Goal: Information Seeking & Learning: Learn about a topic

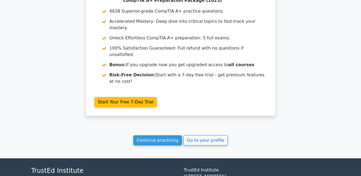
scroll to position [829, 0]
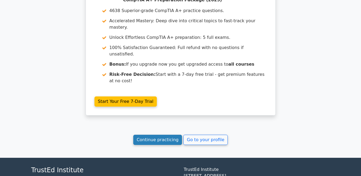
click at [161, 135] on link "Continue practicing" at bounding box center [157, 140] width 49 height 10
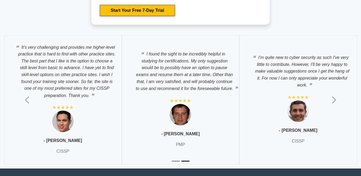
scroll to position [1936, 0]
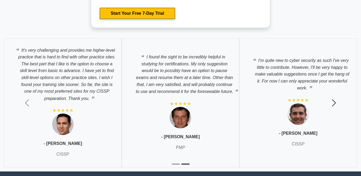
click at [333, 100] on span "button" at bounding box center [334, 102] width 9 height 9
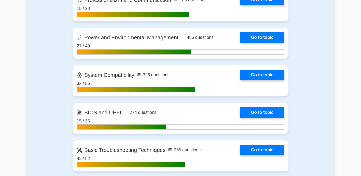
scroll to position [1048, 0]
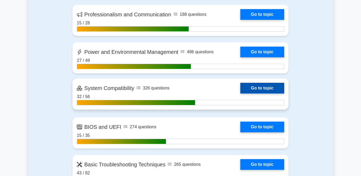
click at [267, 87] on link "Go to topic" at bounding box center [262, 88] width 44 height 11
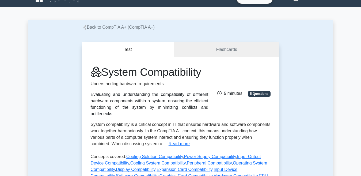
scroll to position [11, 0]
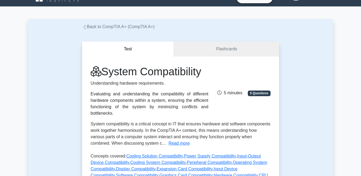
click at [122, 47] on button "Test" at bounding box center [128, 48] width 92 height 15
click at [196, 48] on link "Flashcards" at bounding box center [226, 48] width 105 height 15
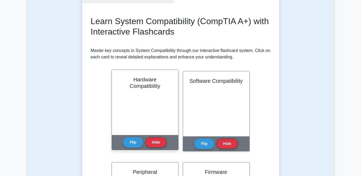
scroll to position [64, 0]
click at [133, 141] on button "Flip" at bounding box center [133, 141] width 20 height 10
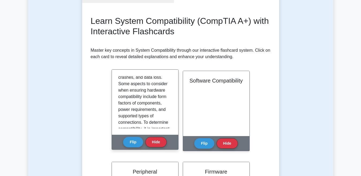
scroll to position [91, 0]
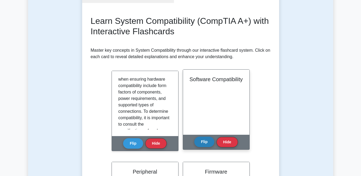
click at [205, 143] on button "Flip" at bounding box center [204, 141] width 20 height 10
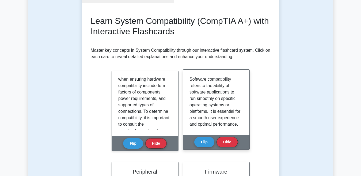
click at [239, 93] on div "Software compatibility refers to the ability of software applications to run sm…" at bounding box center [215, 102] width 53 height 52
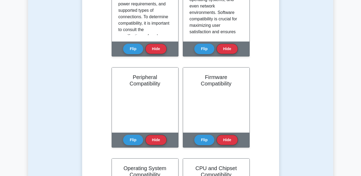
scroll to position [160, 0]
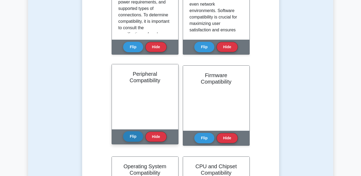
click at [131, 137] on button "Flip" at bounding box center [133, 136] width 20 height 10
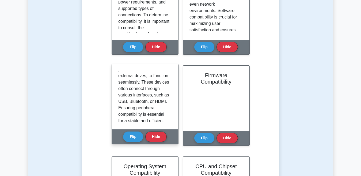
scroll to position [46, 0]
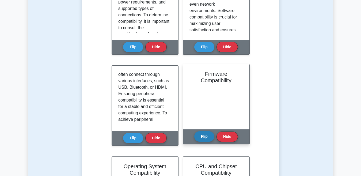
click at [204, 139] on button "Flip" at bounding box center [204, 136] width 20 height 10
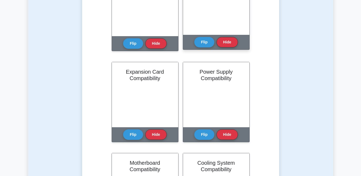
scroll to position [439, 0]
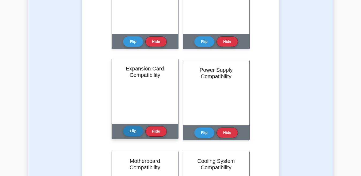
click at [131, 130] on button "Flip" at bounding box center [133, 131] width 20 height 10
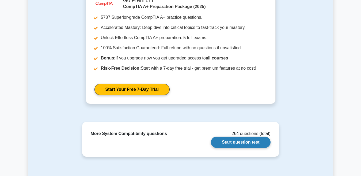
scroll to position [984, 0]
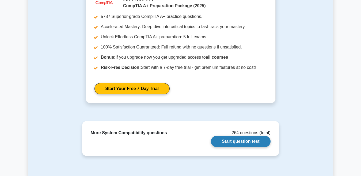
click at [234, 139] on link "Start question test" at bounding box center [240, 141] width 59 height 11
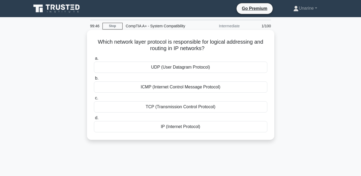
click at [155, 125] on div "IP (Internet Protocol)" at bounding box center [180, 126] width 173 height 11
click at [94, 120] on input "d. IP (Internet Protocol)" at bounding box center [94, 117] width 0 height 3
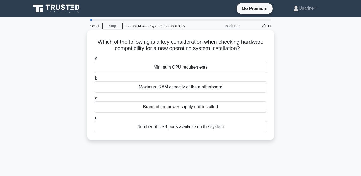
click at [156, 89] on div "Maximum RAM capacity of the motherboard" at bounding box center [180, 86] width 173 height 11
click at [94, 80] on input "b. Maximum RAM capacity of the motherboard" at bounding box center [94, 77] width 0 height 3
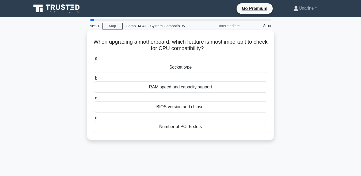
click at [171, 85] on div "RAM speed and capacity support" at bounding box center [180, 86] width 173 height 11
click at [94, 80] on input "b. RAM speed and capacity support" at bounding box center [94, 77] width 0 height 3
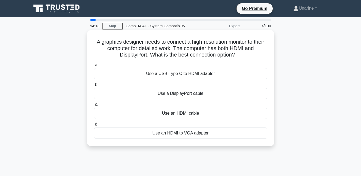
click at [147, 131] on div "Use an HDMI to VGA adapter" at bounding box center [180, 132] width 173 height 11
click at [94, 126] on input "d. Use an HDMI to VGA adapter" at bounding box center [94, 123] width 0 height 3
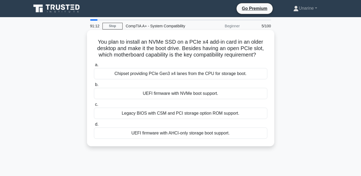
click at [122, 73] on div "Chipset providing PCIe Gen3 x4 lanes from the CPU for storage boot." at bounding box center [180, 73] width 173 height 11
click at [94, 67] on input "a. Chipset providing PCIe Gen3 x4 lanes from the CPU for storage boot." at bounding box center [94, 64] width 0 height 3
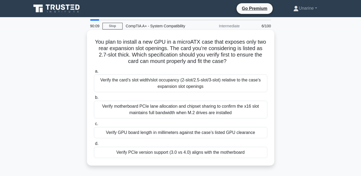
click at [134, 110] on div "Verify motherboard PCIe lane allocation and chipset sharing to confirm the x16 …" at bounding box center [180, 110] width 173 height 18
click at [94, 99] on input "b. Verify motherboard PCIe lane allocation and chipset sharing to confirm the x…" at bounding box center [94, 97] width 0 height 3
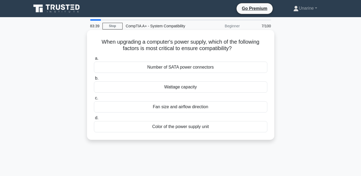
click at [159, 86] on div "Wattage capacity" at bounding box center [180, 86] width 173 height 11
click at [94, 80] on input "b. Wattage capacity" at bounding box center [94, 77] width 0 height 3
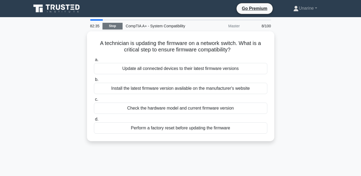
click at [109, 25] on link "Stop" at bounding box center [112, 26] width 20 height 7
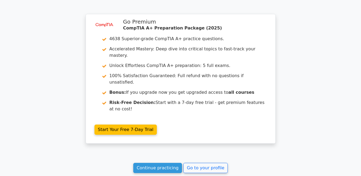
scroll to position [845, 0]
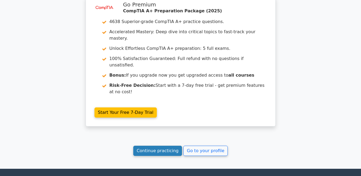
click at [149, 145] on link "Continue practicing" at bounding box center [157, 150] width 49 height 10
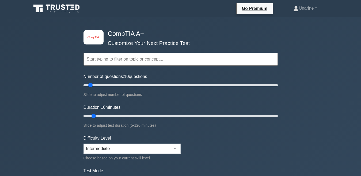
click at [271, 133] on form "Topics Hardware Operating Systems Networking Security Troubleshooting Mobile De…" at bounding box center [180, 118] width 194 height 165
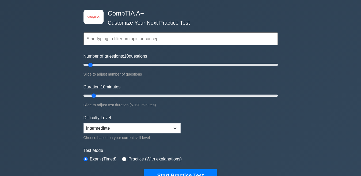
scroll to position [21, 0]
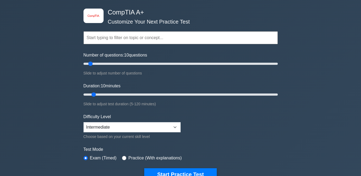
click at [59, 82] on div "image/svg+xml CompTIA A+ Customize Your Next Practice Test Topics Hardware Oper…" at bounding box center [180, 153] width 361 height 315
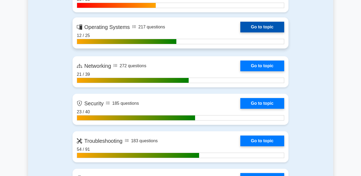
scroll to position [417, 0]
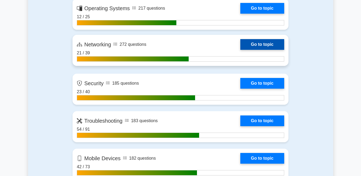
click at [248, 43] on link "Go to topic" at bounding box center [262, 44] width 44 height 11
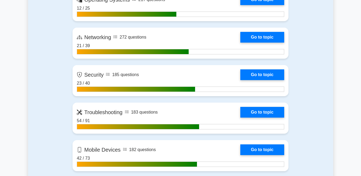
scroll to position [428, 0]
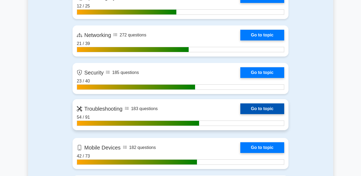
click at [260, 108] on link "Go to topic" at bounding box center [262, 108] width 44 height 11
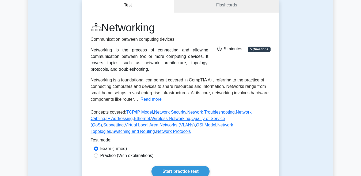
scroll to position [53, 0]
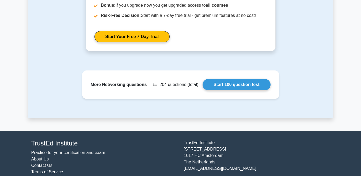
scroll to position [322, 0]
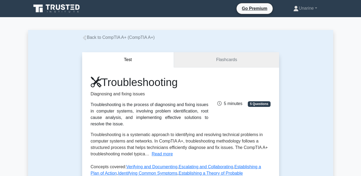
click at [185, 59] on link "Flashcards" at bounding box center [226, 59] width 105 height 15
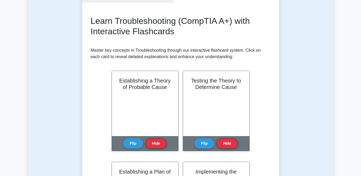
scroll to position [75, 0]
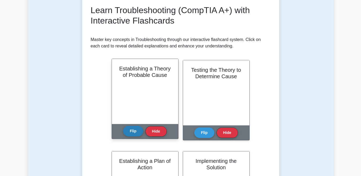
click at [133, 130] on button "Flip" at bounding box center [133, 131] width 20 height 10
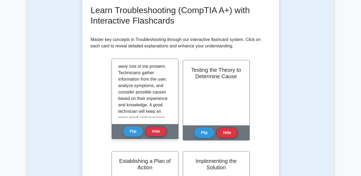
scroll to position [0, 0]
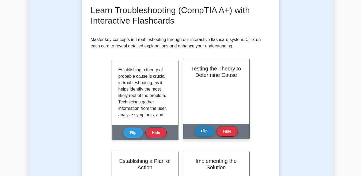
click at [205, 127] on button "Flip" at bounding box center [204, 131] width 20 height 10
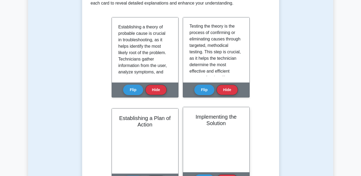
scroll to position [128, 0]
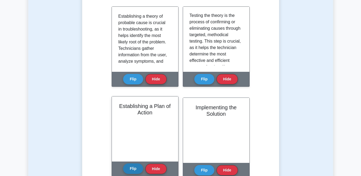
click at [130, 165] on button "Flip" at bounding box center [133, 168] width 20 height 10
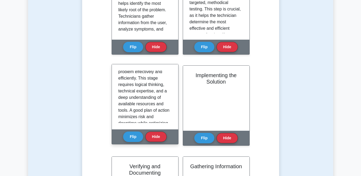
scroll to position [0, 0]
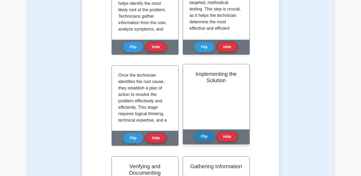
click at [206, 133] on button "Flip" at bounding box center [204, 136] width 20 height 10
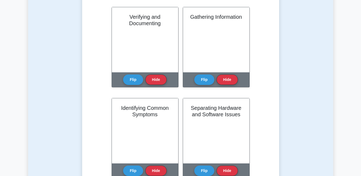
scroll to position [310, 0]
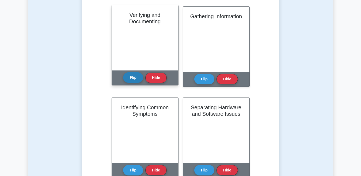
click at [132, 76] on button "Flip" at bounding box center [133, 77] width 20 height 10
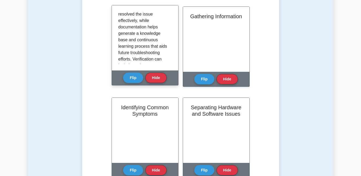
scroll to position [0, 0]
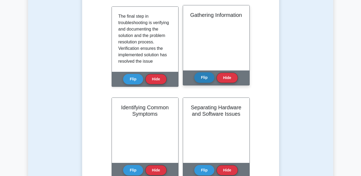
click at [202, 76] on button "Flip" at bounding box center [204, 77] width 20 height 10
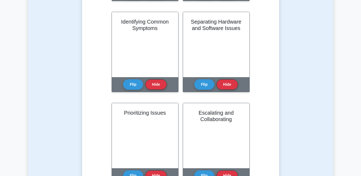
scroll to position [407, 0]
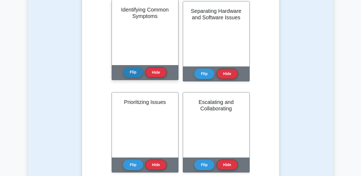
click at [130, 74] on button "Flip" at bounding box center [133, 72] width 20 height 10
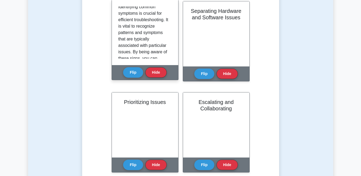
scroll to position [0, 0]
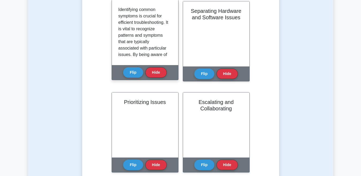
click at [169, 25] on div "Identifying common symptoms is crucial for efficient troubleshooting. It is vit…" at bounding box center [144, 32] width 53 height 52
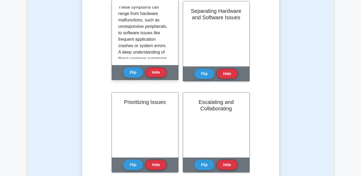
scroll to position [91, 0]
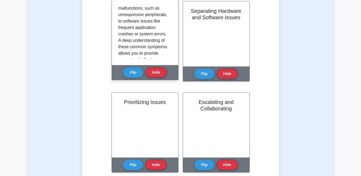
click at [169, 50] on div "Identifying common symptoms is crucial for efficient troubleshooting. It is vit…" at bounding box center [144, 32] width 53 height 52
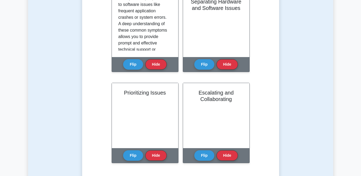
scroll to position [407, 0]
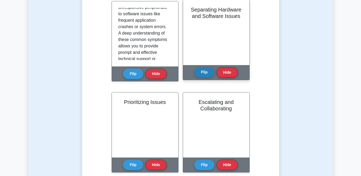
click at [200, 71] on button "Flip" at bounding box center [204, 72] width 20 height 10
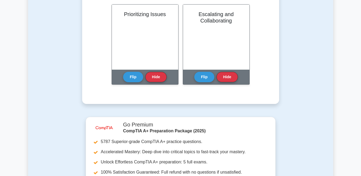
scroll to position [492, 0]
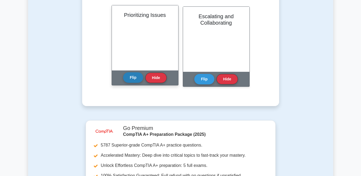
click at [129, 78] on button "Flip" at bounding box center [133, 77] width 20 height 10
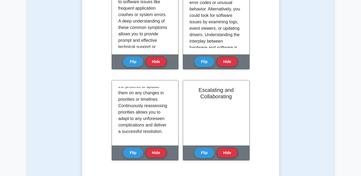
scroll to position [419, 0]
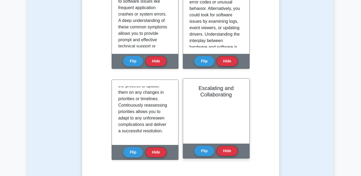
click at [201, 145] on div "Flip Hide" at bounding box center [216, 150] width 44 height 15
click at [199, 150] on button "Flip" at bounding box center [204, 150] width 20 height 10
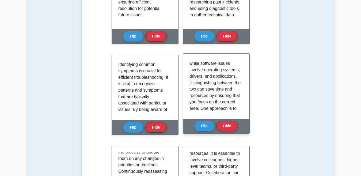
scroll to position [52, 0]
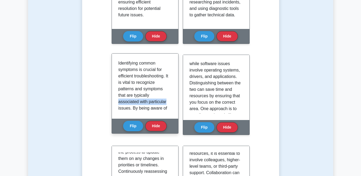
drag, startPoint x: 169, startPoint y: 93, endPoint x: 170, endPoint y: 100, distance: 6.7
click at [170, 100] on div "Identifying common symptoms is crucial for efficient troubleshooting. It is vit…" at bounding box center [144, 86] width 53 height 52
click at [173, 82] on div "Identifying common symptoms is crucial for efficient troubleshooting. It is vit…" at bounding box center [145, 85] width 66 height 65
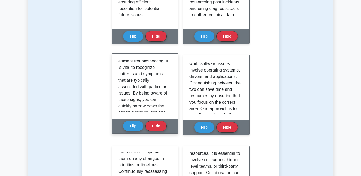
scroll to position [0, 0]
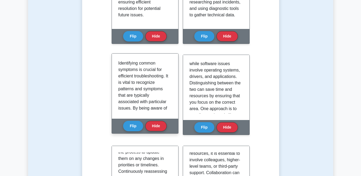
drag, startPoint x: 171, startPoint y: 88, endPoint x: 164, endPoint y: 92, distance: 8.1
click at [164, 92] on p "Identifying common symptoms is crucial for efficient troubleshooting. It is vit…" at bounding box center [143, 150] width 51 height 180
drag, startPoint x: 170, startPoint y: 80, endPoint x: 173, endPoint y: 70, distance: 10.7
click at [173, 70] on div "Identifying common symptoms is crucial for efficient troubleshooting. It is vit…" at bounding box center [145, 85] width 66 height 65
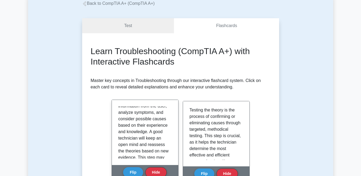
scroll to position [45, 0]
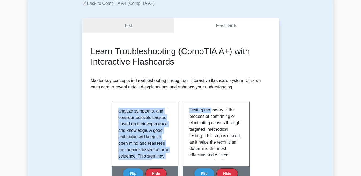
drag, startPoint x: 216, startPoint y: 106, endPoint x: 230, endPoint y: 84, distance: 25.8
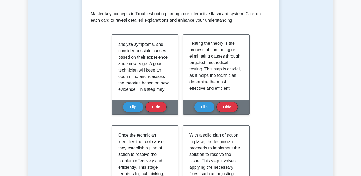
scroll to position [96, 0]
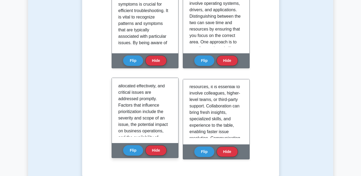
scroll to position [0, 0]
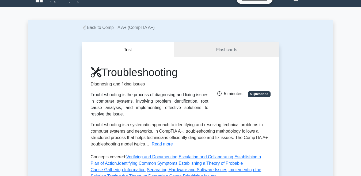
scroll to position [11, 0]
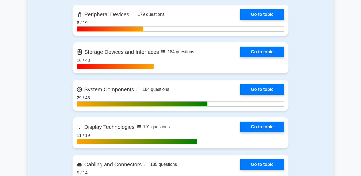
scroll to position [749, 0]
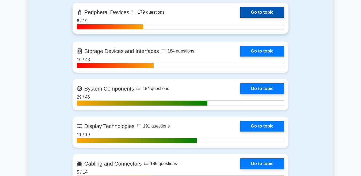
click at [240, 13] on link "Go to topic" at bounding box center [262, 12] width 44 height 11
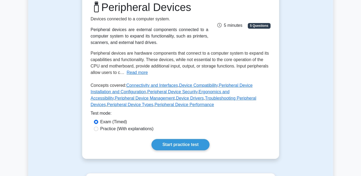
scroll to position [43, 0]
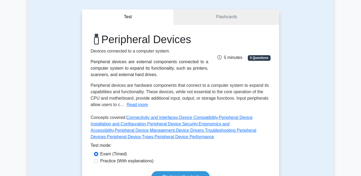
click at [194, 19] on link "Flashcards" at bounding box center [226, 16] width 105 height 15
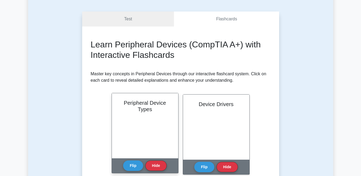
scroll to position [43, 0]
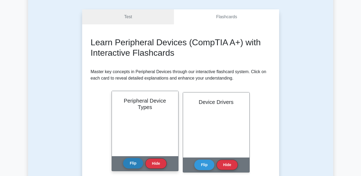
click at [132, 162] on button "Flip" at bounding box center [133, 163] width 20 height 10
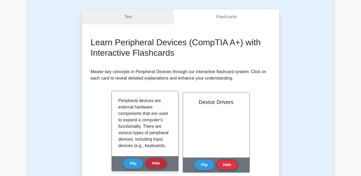
click at [156, 168] on button "Hide" at bounding box center [155, 163] width 21 height 10
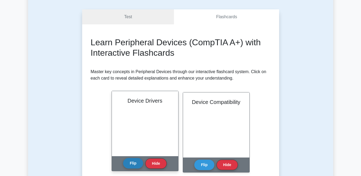
click at [131, 165] on button "Flip" at bounding box center [133, 163] width 20 height 10
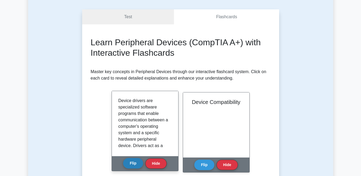
click at [135, 159] on button "Flip" at bounding box center [133, 163] width 20 height 10
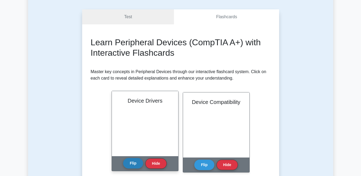
click at [131, 162] on button "Flip" at bounding box center [133, 163] width 20 height 10
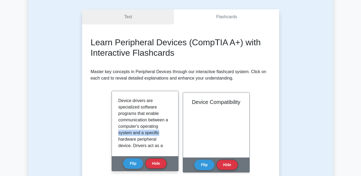
click at [168, 130] on div "Device drivers are specialized software programs that enable communication betw…" at bounding box center [144, 123] width 53 height 52
click at [169, 128] on div "Device drivers are specialized software programs that enable communication betw…" at bounding box center [144, 123] width 53 height 52
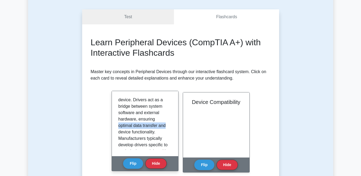
drag, startPoint x: 169, startPoint y: 120, endPoint x: 169, endPoint y: 125, distance: 5.9
click at [169, 125] on div "Device drivers are specialized software programs that enable communication betw…" at bounding box center [144, 123] width 53 height 52
click at [172, 126] on div "Device drivers are specialized software programs that enable communication betw…" at bounding box center [145, 123] width 66 height 65
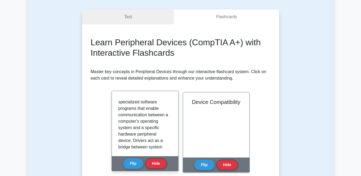
scroll to position [1, 0]
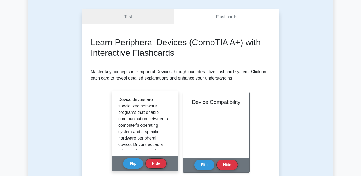
click at [170, 97] on div "Device drivers are specialized software programs that enable communication betw…" at bounding box center [145, 123] width 66 height 65
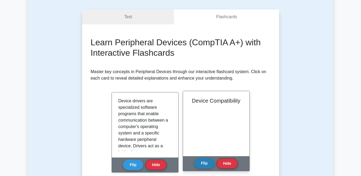
click at [197, 164] on button "Flip" at bounding box center [204, 163] width 20 height 10
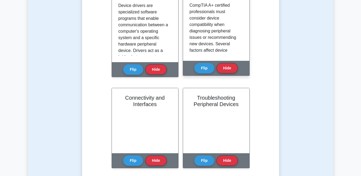
scroll to position [150, 0]
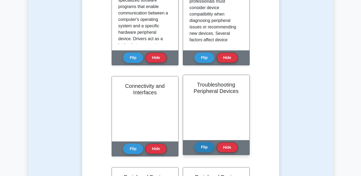
click at [201, 148] on button "Flip" at bounding box center [204, 147] width 20 height 10
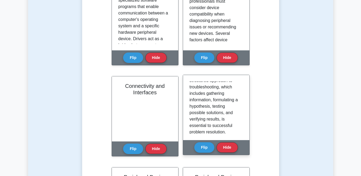
scroll to position [132, 0]
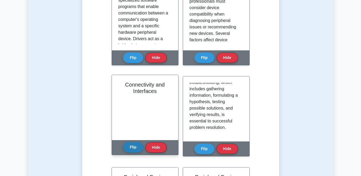
click at [126, 145] on button "Flip" at bounding box center [133, 147] width 20 height 10
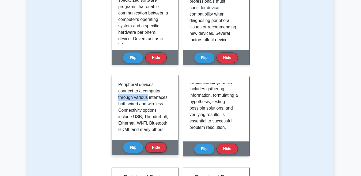
drag, startPoint x: 169, startPoint y: 90, endPoint x: 170, endPoint y: 96, distance: 6.2
click at [170, 96] on div "Peripheral devices connect to a computer through various interfaces, both wired…" at bounding box center [144, 107] width 53 height 52
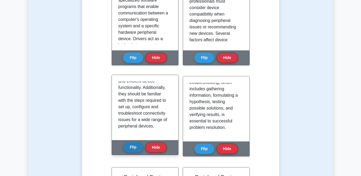
click at [132, 149] on button "Flip" at bounding box center [133, 147] width 20 height 10
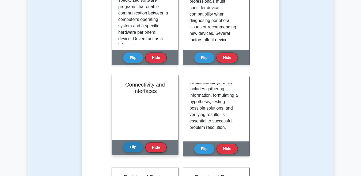
click at [132, 149] on button "Flip" at bounding box center [133, 147] width 20 height 10
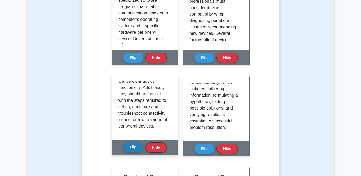
click at [132, 149] on button "Flip" at bounding box center [133, 147] width 20 height 10
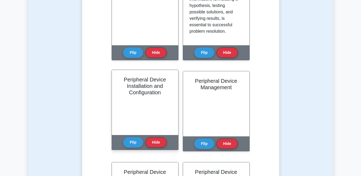
scroll to position [246, 0]
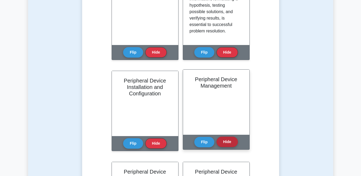
click at [218, 140] on button "Hide" at bounding box center [226, 141] width 21 height 10
click at [224, 141] on button "Hide" at bounding box center [226, 141] width 21 height 10
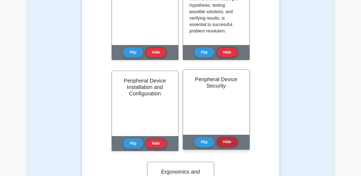
click at [223, 139] on button "Hide" at bounding box center [226, 141] width 21 height 10
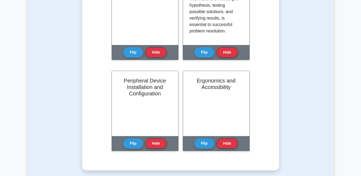
click at [223, 139] on button "Hide" at bounding box center [226, 143] width 21 height 10
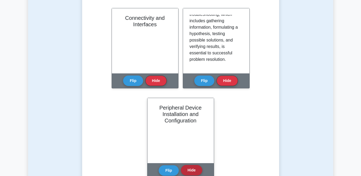
scroll to position [235, 0]
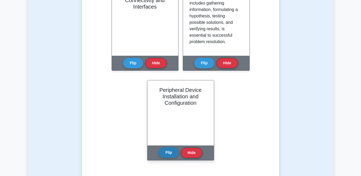
click at [172, 153] on button "Flip" at bounding box center [169, 152] width 20 height 10
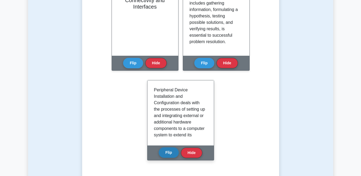
click at [170, 153] on button "Flip" at bounding box center [169, 152] width 20 height 10
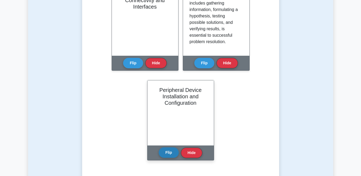
click at [170, 153] on button "Flip" at bounding box center [169, 152] width 20 height 10
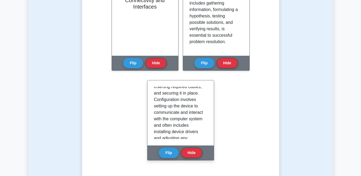
scroll to position [91, 0]
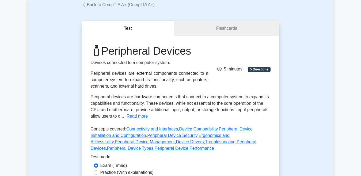
scroll to position [32, 0]
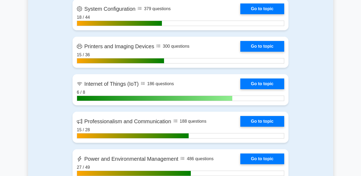
scroll to position [941, 0]
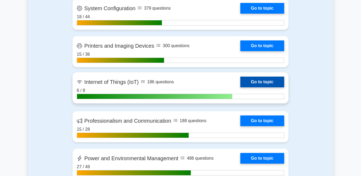
click at [247, 80] on link "Go to topic" at bounding box center [262, 81] width 44 height 11
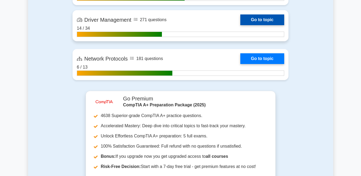
scroll to position [1230, 0]
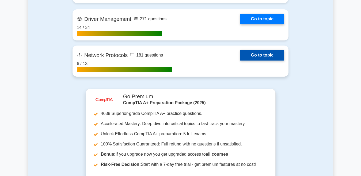
click at [247, 50] on link "Go to topic" at bounding box center [262, 55] width 44 height 11
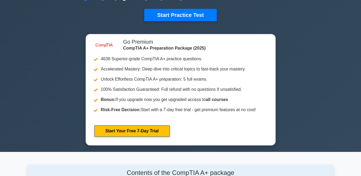
scroll to position [150, 0]
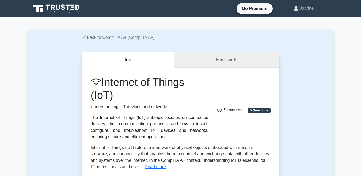
click at [201, 67] on link "Flashcards" at bounding box center [226, 59] width 105 height 15
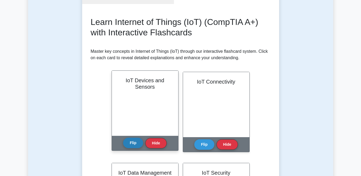
scroll to position [64, 0]
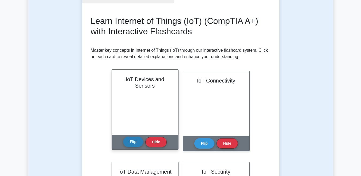
click at [134, 143] on button "Flip" at bounding box center [133, 141] width 20 height 10
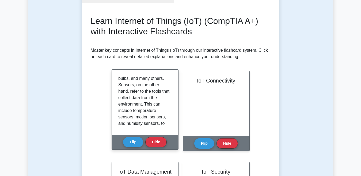
scroll to position [0, 0]
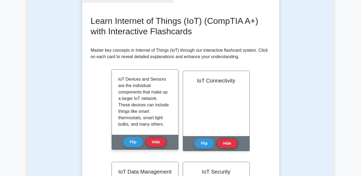
drag, startPoint x: 178, startPoint y: 87, endPoint x: 171, endPoint y: 87, distance: 6.4
click at [171, 87] on div "IoT Devices and Sensors are the individual components that make up a larger IoT…" at bounding box center [145, 102] width 66 height 65
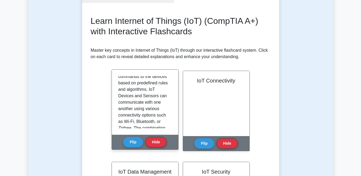
scroll to position [126, 0]
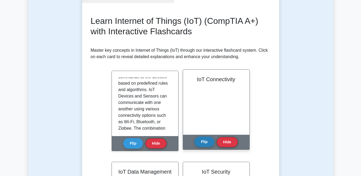
click at [196, 140] on button "Flip" at bounding box center [204, 141] width 20 height 10
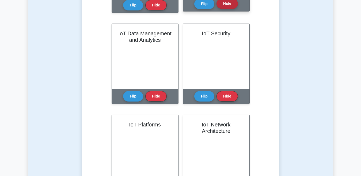
scroll to position [203, 0]
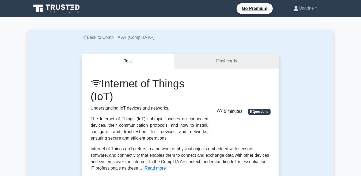
click at [45, 13] on icon at bounding box center [56, 8] width 51 height 10
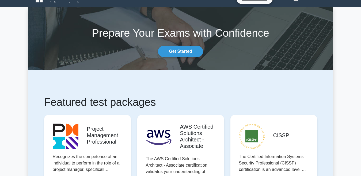
scroll to position [11, 0]
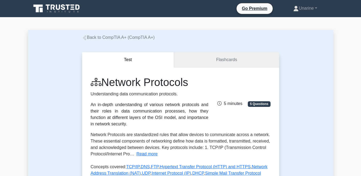
click at [193, 59] on link "Flashcards" at bounding box center [226, 59] width 105 height 15
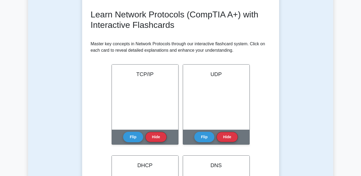
scroll to position [86, 0]
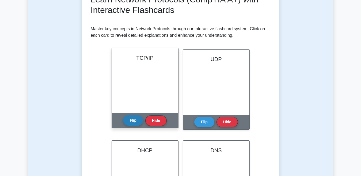
click at [132, 123] on button "Flip" at bounding box center [133, 120] width 20 height 10
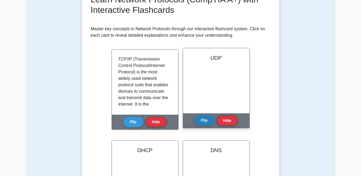
click at [202, 121] on button "Flip" at bounding box center [204, 120] width 20 height 10
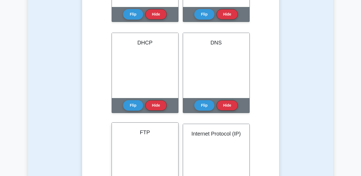
scroll to position [203, 0]
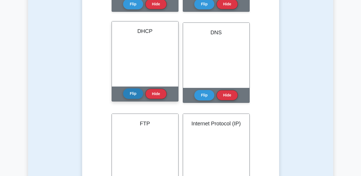
click at [128, 93] on button "Flip" at bounding box center [133, 93] width 20 height 10
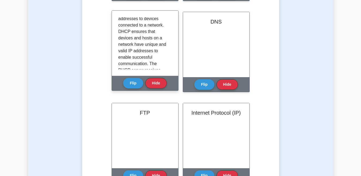
scroll to position [132, 0]
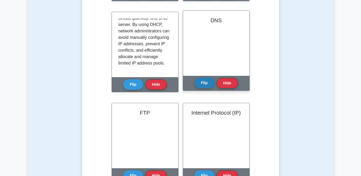
click at [205, 85] on button "Flip" at bounding box center [204, 83] width 20 height 10
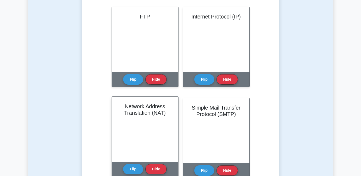
scroll to position [310, 0]
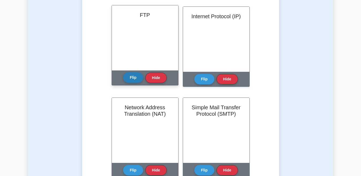
click at [127, 77] on button "Flip" at bounding box center [133, 77] width 20 height 10
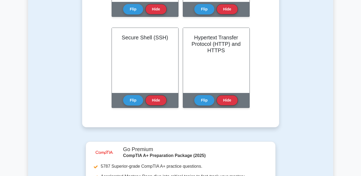
scroll to position [481, 0]
